Goal: Task Accomplishment & Management: Use online tool/utility

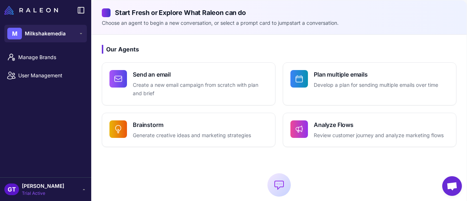
click at [84, 191] on icon at bounding box center [84, 190] width 6 height 6
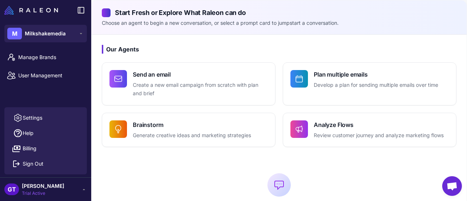
click at [84, 191] on icon at bounding box center [84, 190] width 6 height 6
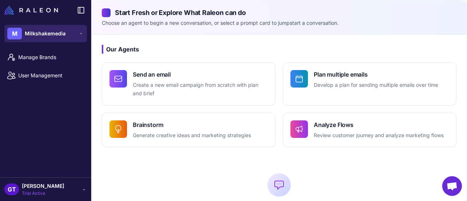
click at [80, 32] on icon at bounding box center [81, 34] width 6 height 6
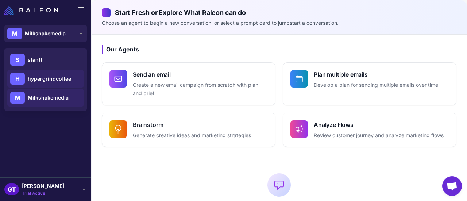
click at [53, 81] on span "hypergrindcoffee" at bounding box center [49, 79] width 43 height 8
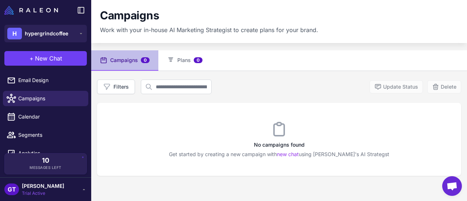
scroll to position [11, 0]
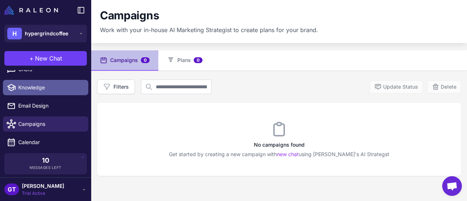
click at [45, 90] on span "Knowledge" at bounding box center [50, 88] width 64 height 8
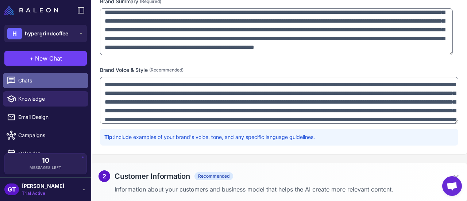
click at [41, 85] on link "Chats" at bounding box center [45, 80] width 85 height 15
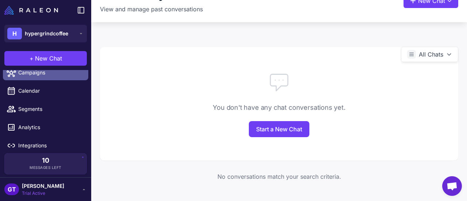
scroll to position [65, 0]
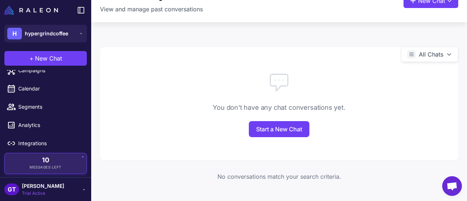
click at [52, 166] on span "Messages Left" at bounding box center [46, 167] width 32 height 5
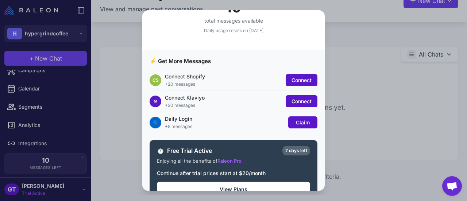
scroll to position [68, 0]
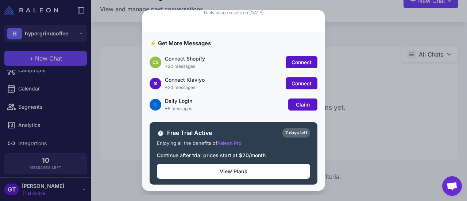
click at [353, 56] on div "Message Usage Strategist Max 10 total messages available Daily usage resets on …" at bounding box center [233, 100] width 467 height 189
click at [114, 159] on div "Message Usage Strategist Max 10 total messages available Daily usage resets on …" at bounding box center [233, 100] width 467 height 189
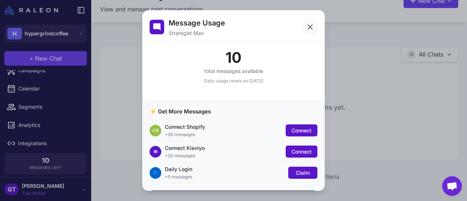
click at [306, 26] on icon at bounding box center [310, 27] width 9 height 9
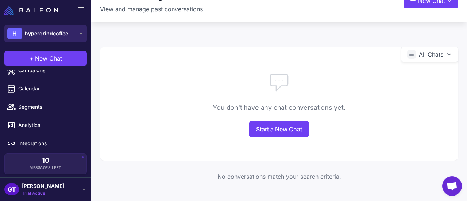
click at [80, 32] on icon at bounding box center [81, 34] width 6 height 6
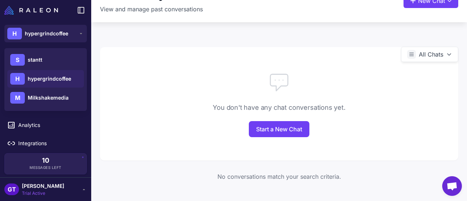
click at [45, 75] on span "hypergrindcoffee" at bounding box center [49, 79] width 43 height 8
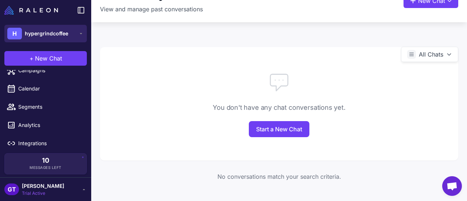
click at [36, 35] on span "hypergrindcoffee" at bounding box center [46, 34] width 43 height 8
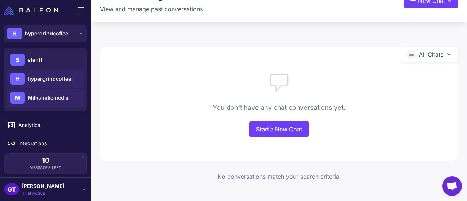
click at [49, 99] on span "Milkshakemedia" at bounding box center [48, 98] width 41 height 8
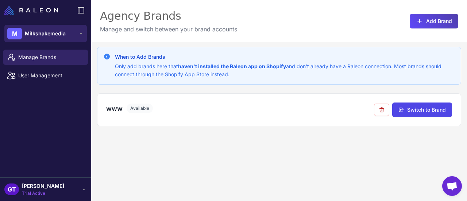
click at [43, 35] on span "Milkshakemedia" at bounding box center [45, 34] width 41 height 8
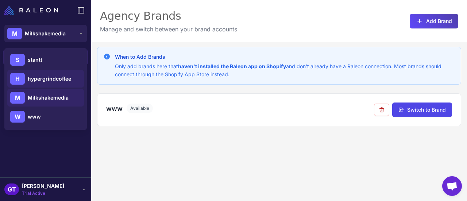
click at [44, 78] on span "hypergrindcoffee" at bounding box center [49, 79] width 43 height 8
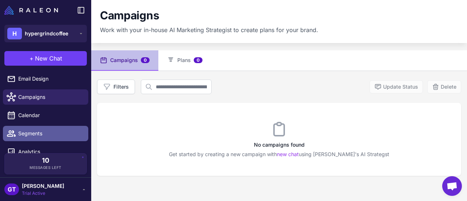
scroll to position [65, 0]
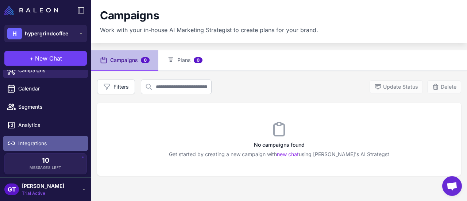
click at [42, 141] on span "Integrations" at bounding box center [50, 143] width 64 height 8
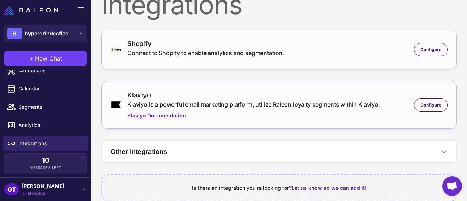
scroll to position [19, 0]
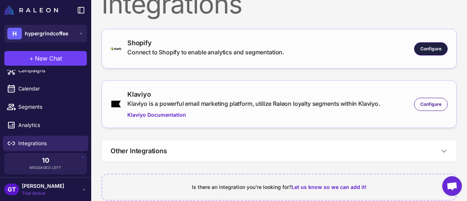
click at [424, 52] on div "Configure" at bounding box center [431, 48] width 34 height 13
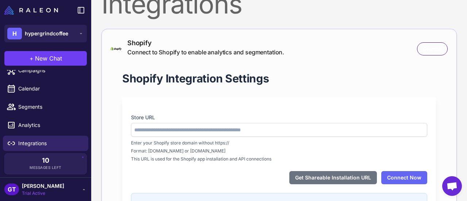
type input "**********"
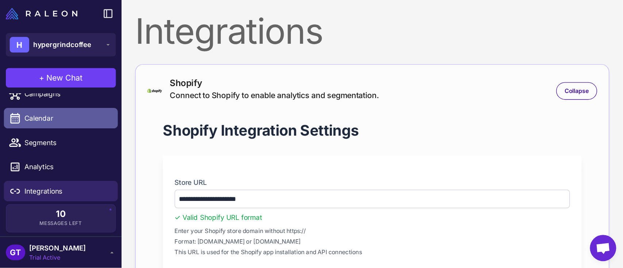
scroll to position [0, 0]
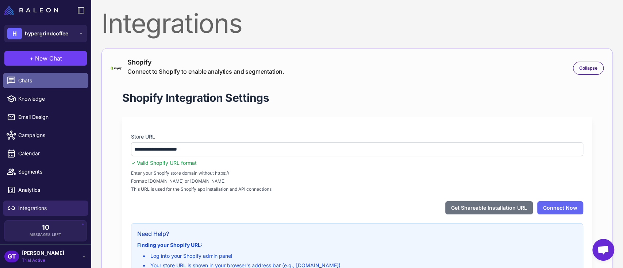
click at [37, 81] on span "Chats" at bounding box center [50, 81] width 64 height 8
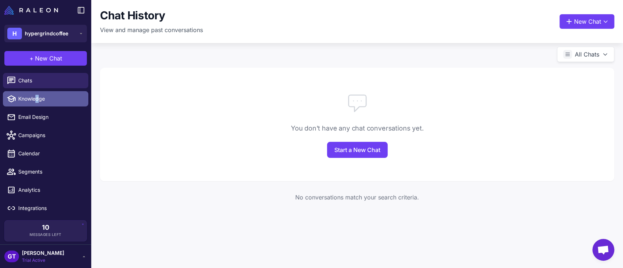
drag, startPoint x: 37, startPoint y: 107, endPoint x: 38, endPoint y: 100, distance: 7.0
click at [38, 100] on ul "Chats Knowledge Email Design Campaigns Calendar Segments Analytics Integrations" at bounding box center [45, 144] width 91 height 149
click at [38, 100] on span "Knowledge" at bounding box center [50, 99] width 64 height 8
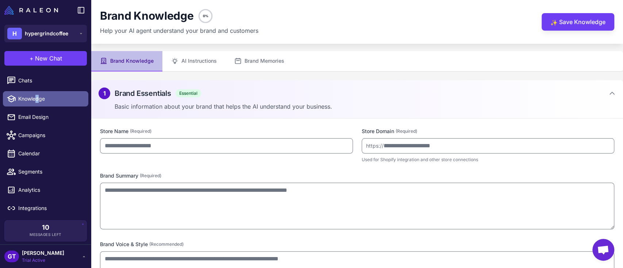
type input "**********"
type textarea "**********"
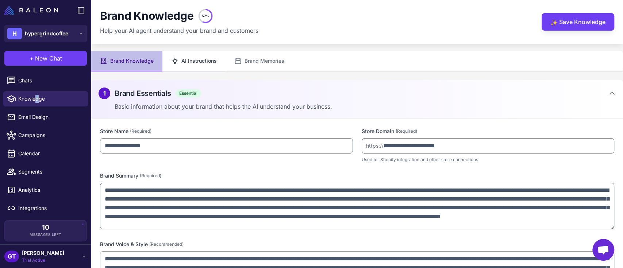
click at [208, 66] on button "AI Instructions" at bounding box center [193, 61] width 63 height 20
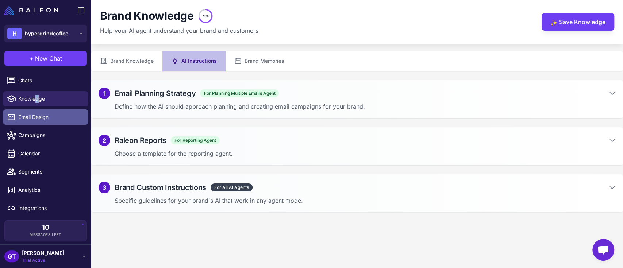
click at [42, 122] on link "Email Design" at bounding box center [45, 117] width 85 height 15
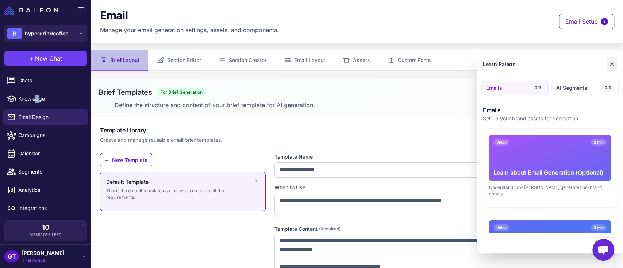
click at [467, 62] on button "✕" at bounding box center [612, 64] width 11 height 15
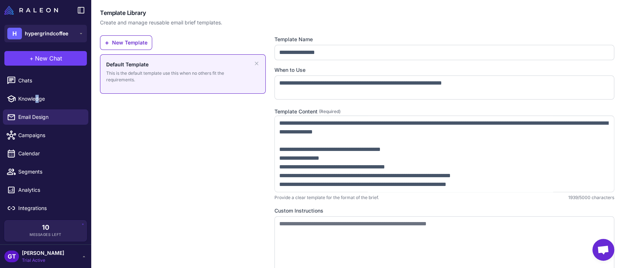
scroll to position [143, 0]
